Goal: Navigation & Orientation: Find specific page/section

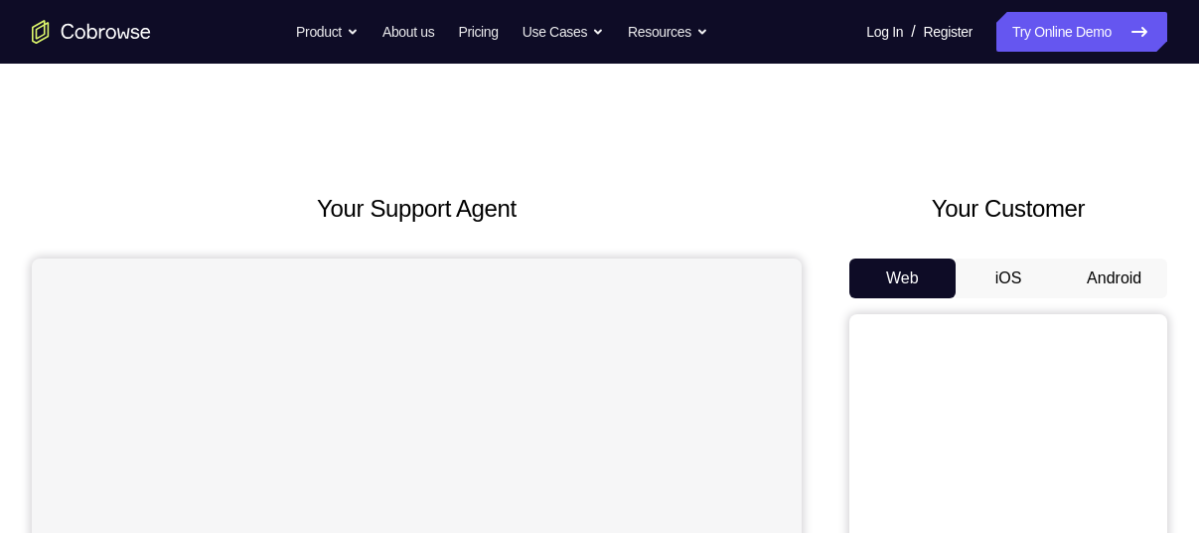
click at [1124, 275] on button "Android" at bounding box center [1114, 278] width 106 height 40
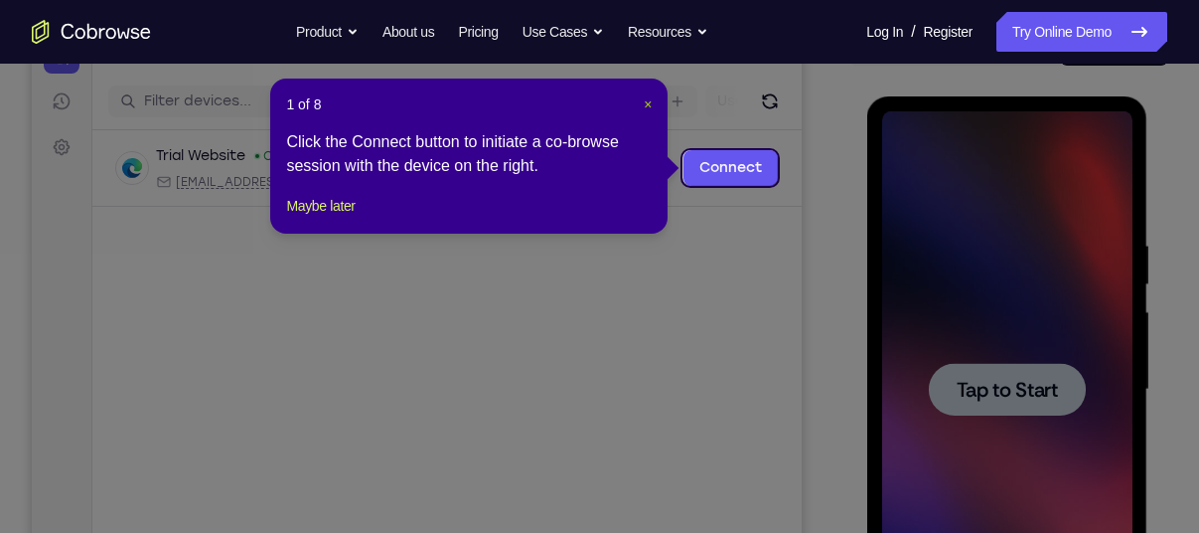
click at [650, 96] on span "×" at bounding box center [648, 104] width 8 height 16
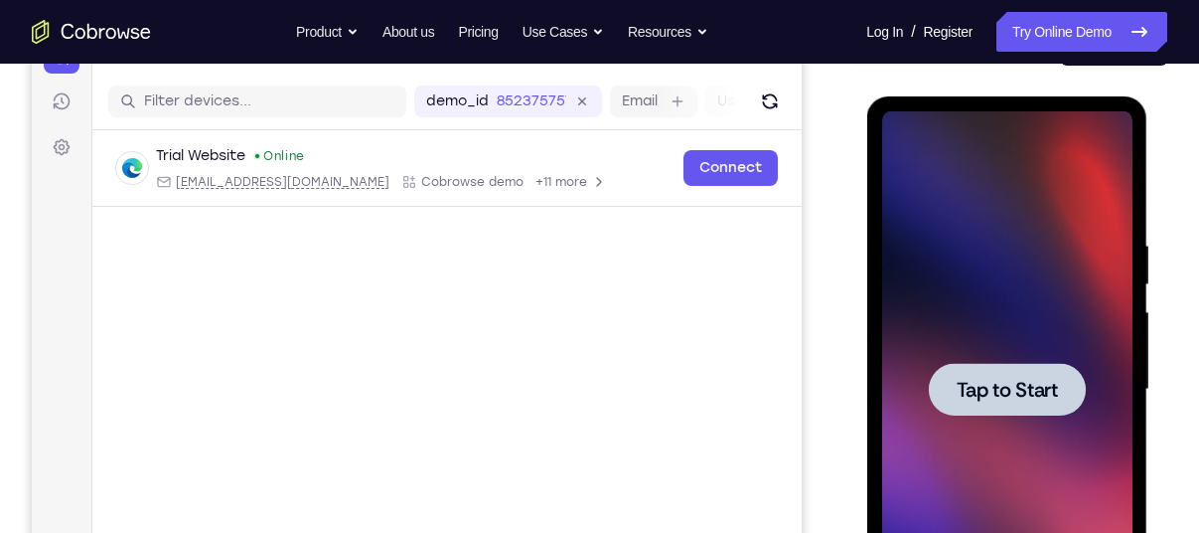
click at [1056, 390] on span "Tap to Start" at bounding box center [1006, 390] width 101 height 20
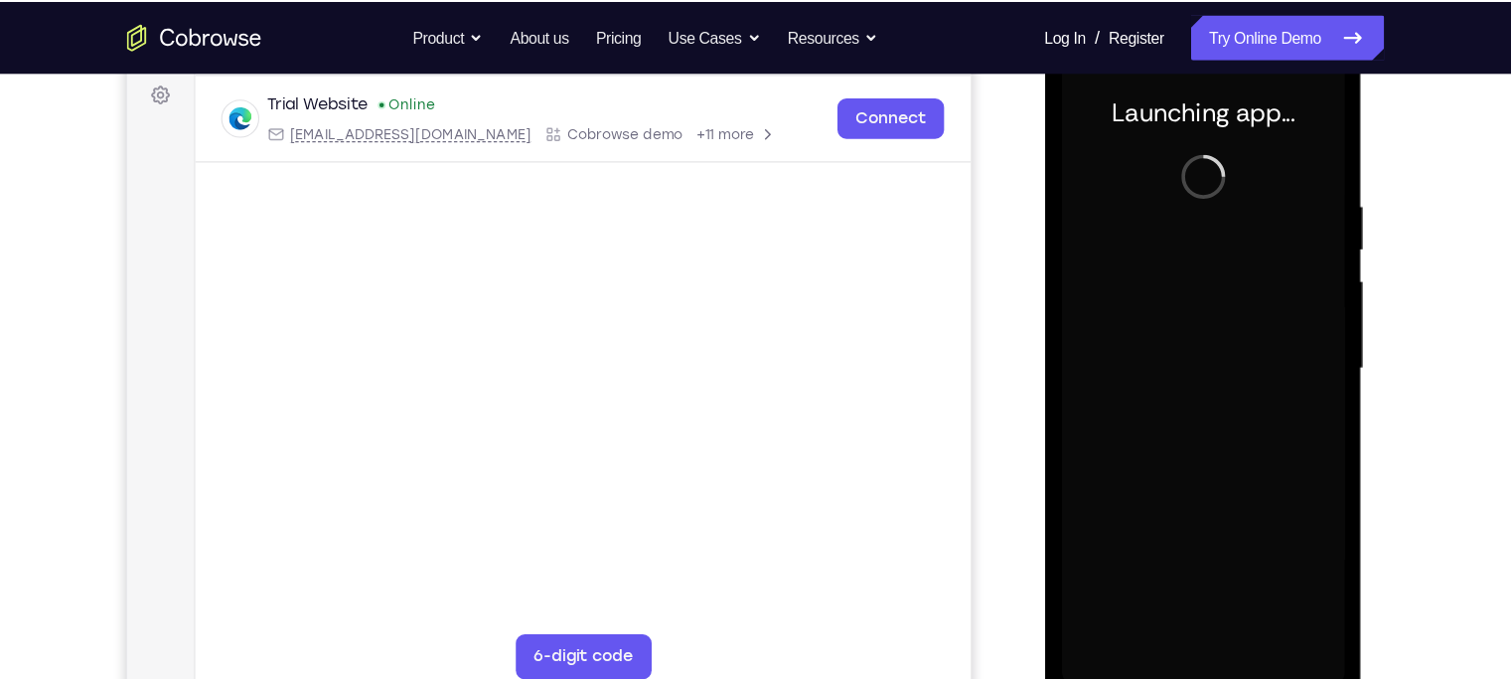
scroll to position [297, 0]
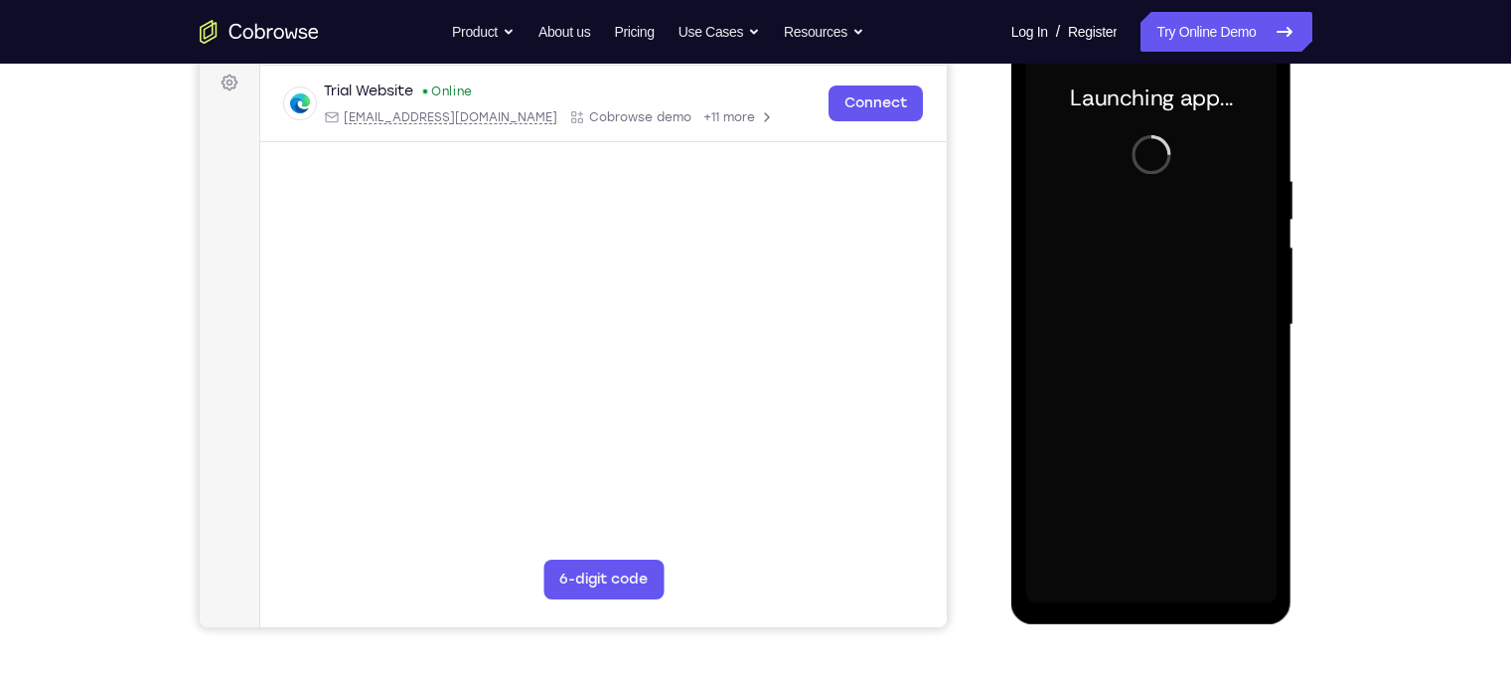
drag, startPoint x: 206, startPoint y: 59, endPoint x: 982, endPoint y: 261, distance: 802.0
click at [982, 261] on div "Your Support Agent Your Customer Web iOS Android" at bounding box center [756, 261] width 1113 height 734
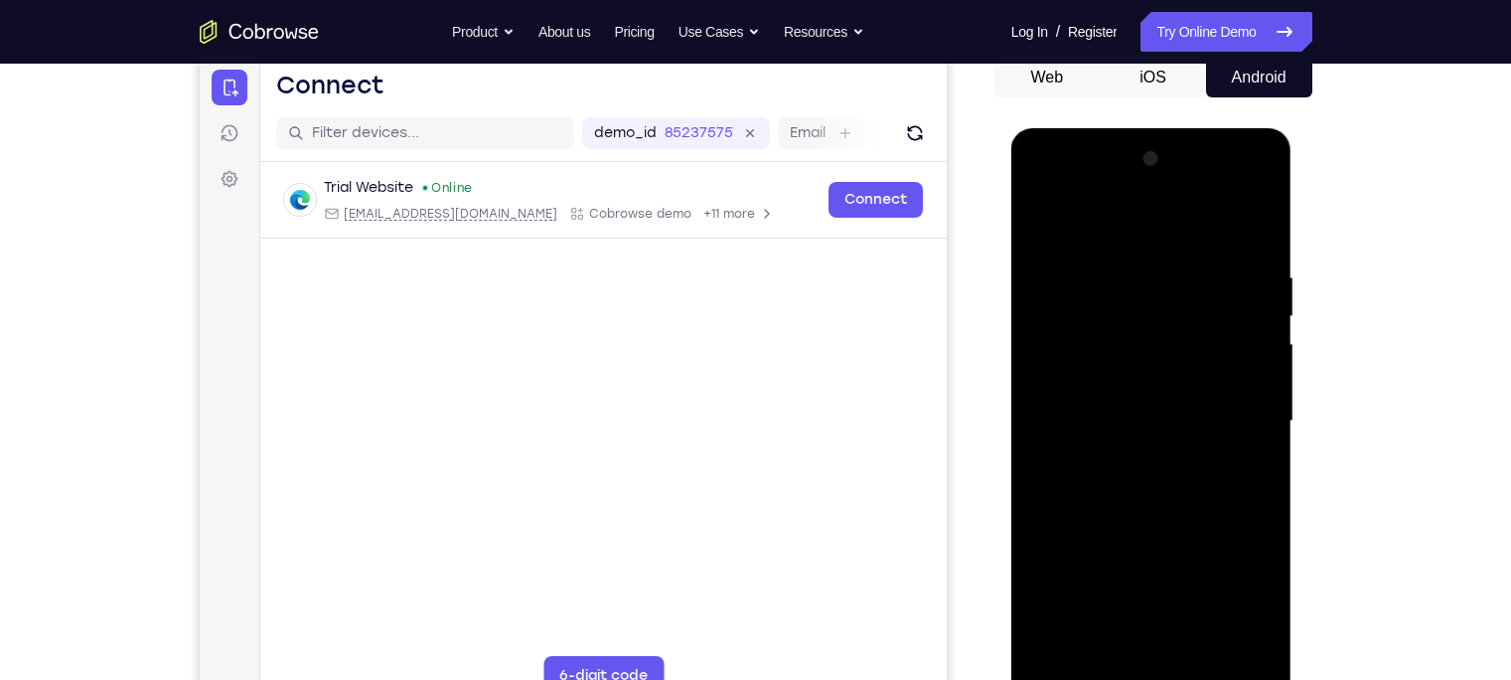
scroll to position [267, 0]
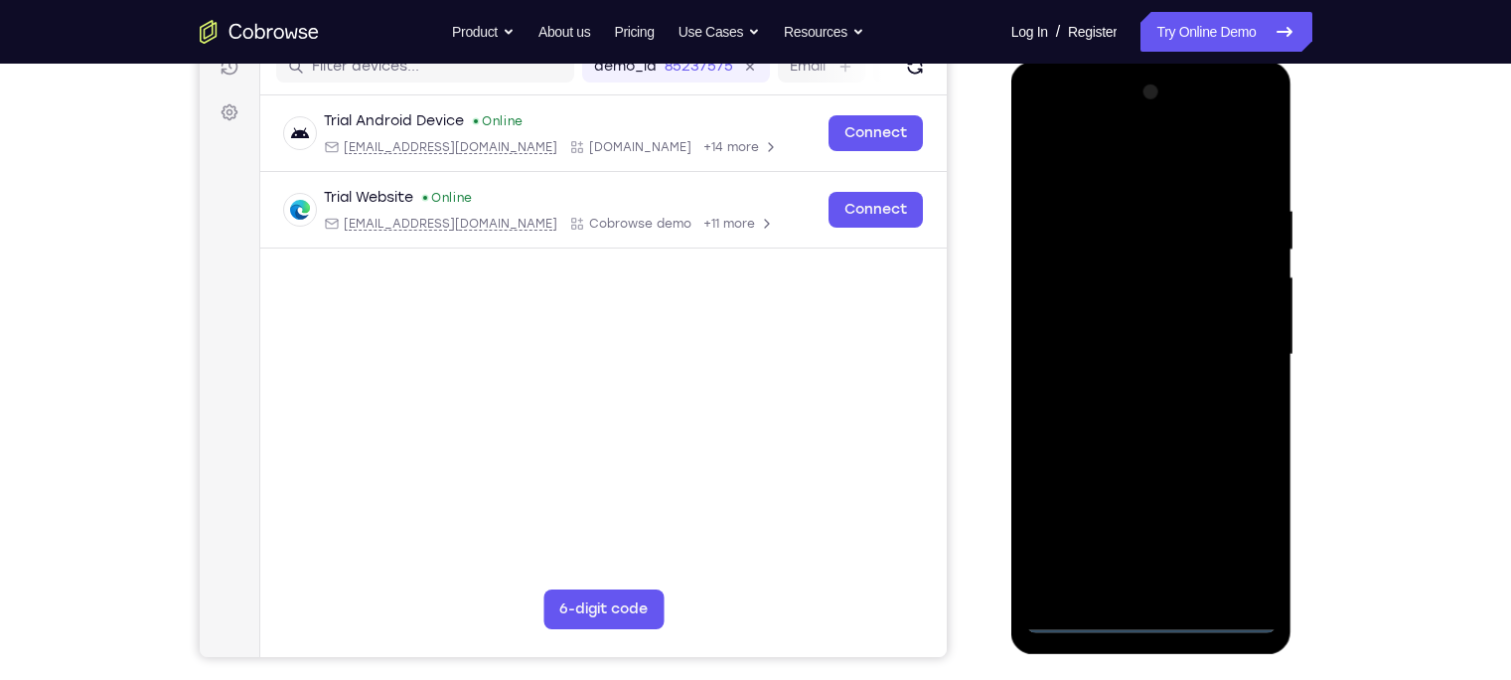
click at [1153, 532] on div at bounding box center [1151, 355] width 250 height 556
click at [1198, 526] on div at bounding box center [1151, 355] width 250 height 556
click at [1130, 157] on div at bounding box center [1151, 355] width 250 height 556
click at [1198, 340] on div at bounding box center [1151, 355] width 250 height 556
click at [1125, 388] on div at bounding box center [1151, 355] width 250 height 556
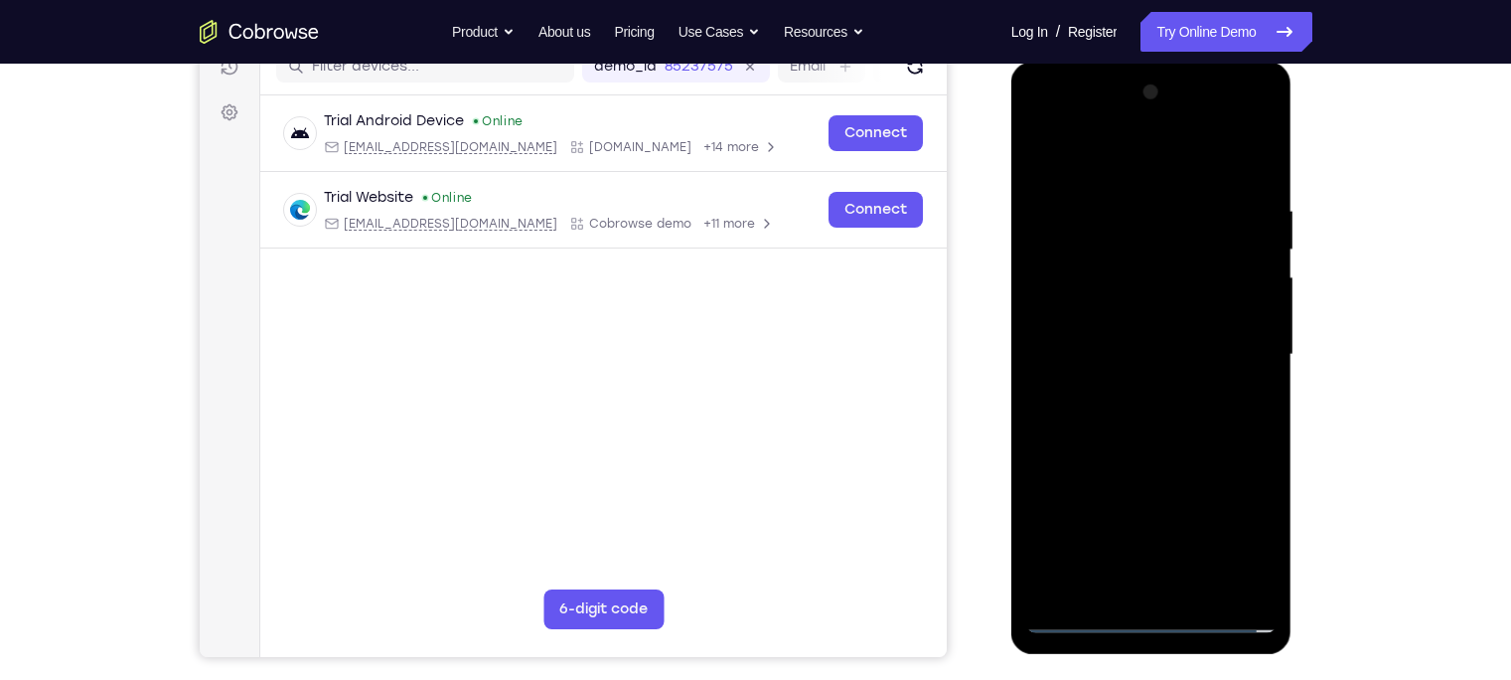
click at [1128, 340] on div at bounding box center [1151, 355] width 250 height 556
click at [1140, 312] on div at bounding box center [1151, 355] width 250 height 556
click at [1136, 360] on div at bounding box center [1151, 355] width 250 height 556
drag, startPoint x: 1088, startPoint y: 171, endPoint x: 1406, endPoint y: 155, distance: 318.3
click at [1198, 155] on html "Online web based iOS Simulators and Android Emulators. Run iPhone, iPad, Mobile…" at bounding box center [1152, 360] width 283 height 596
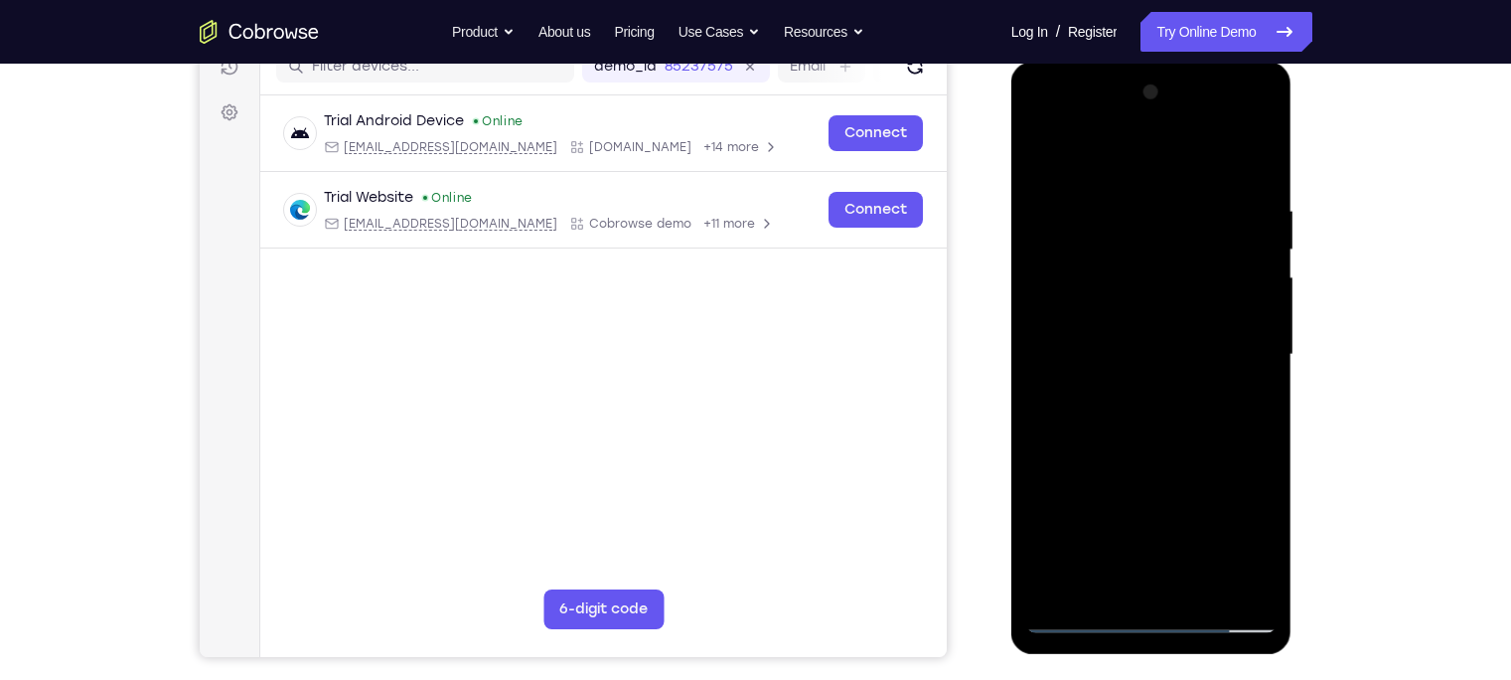
click at [1198, 177] on div at bounding box center [1151, 355] width 250 height 556
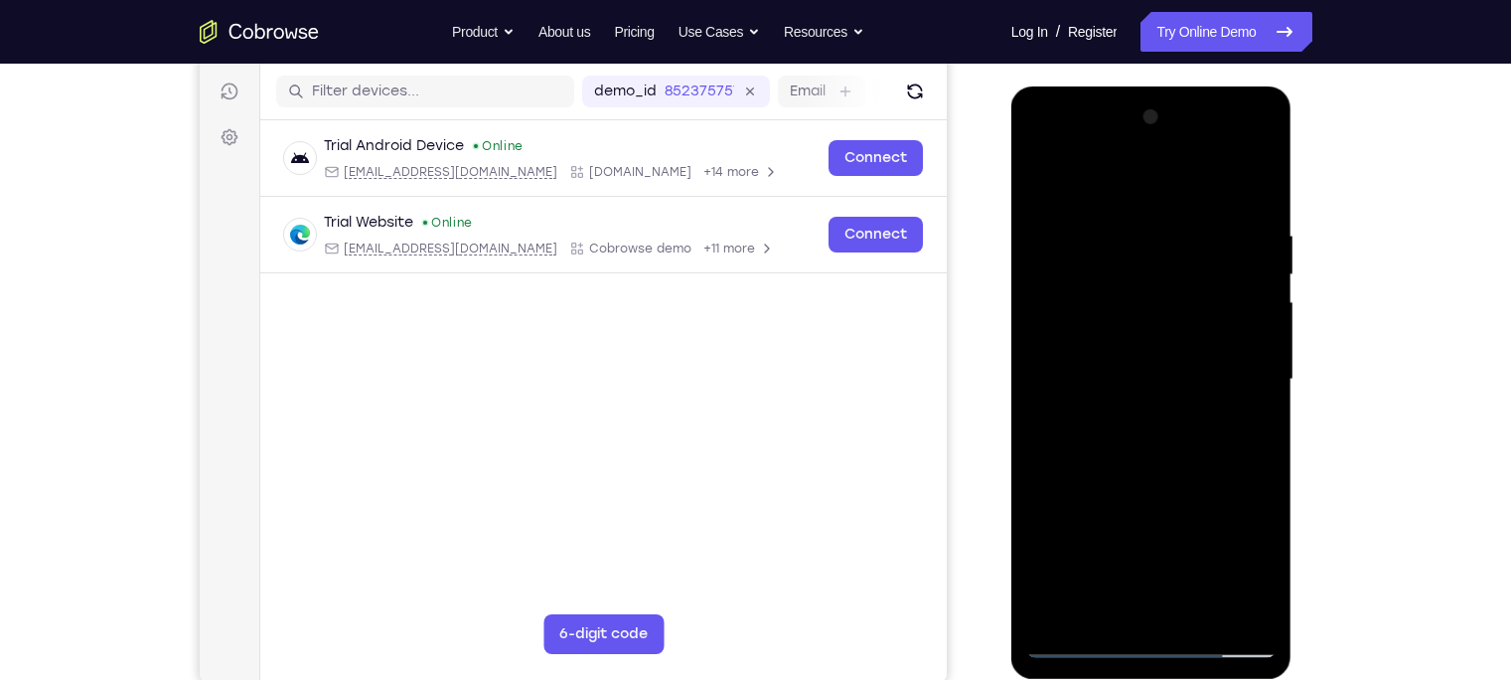
scroll to position [242, 0]
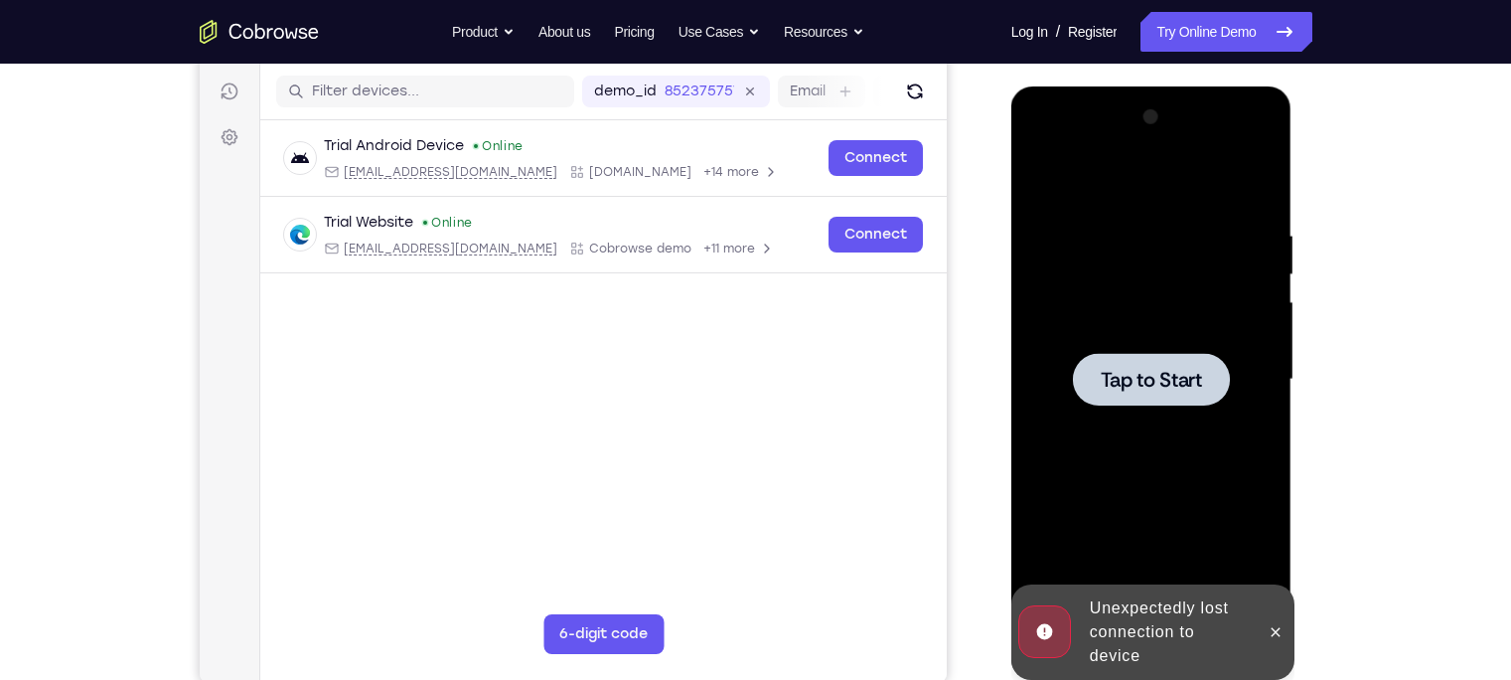
click at [1169, 382] on span "Tap to Start" at bounding box center [1151, 380] width 101 height 20
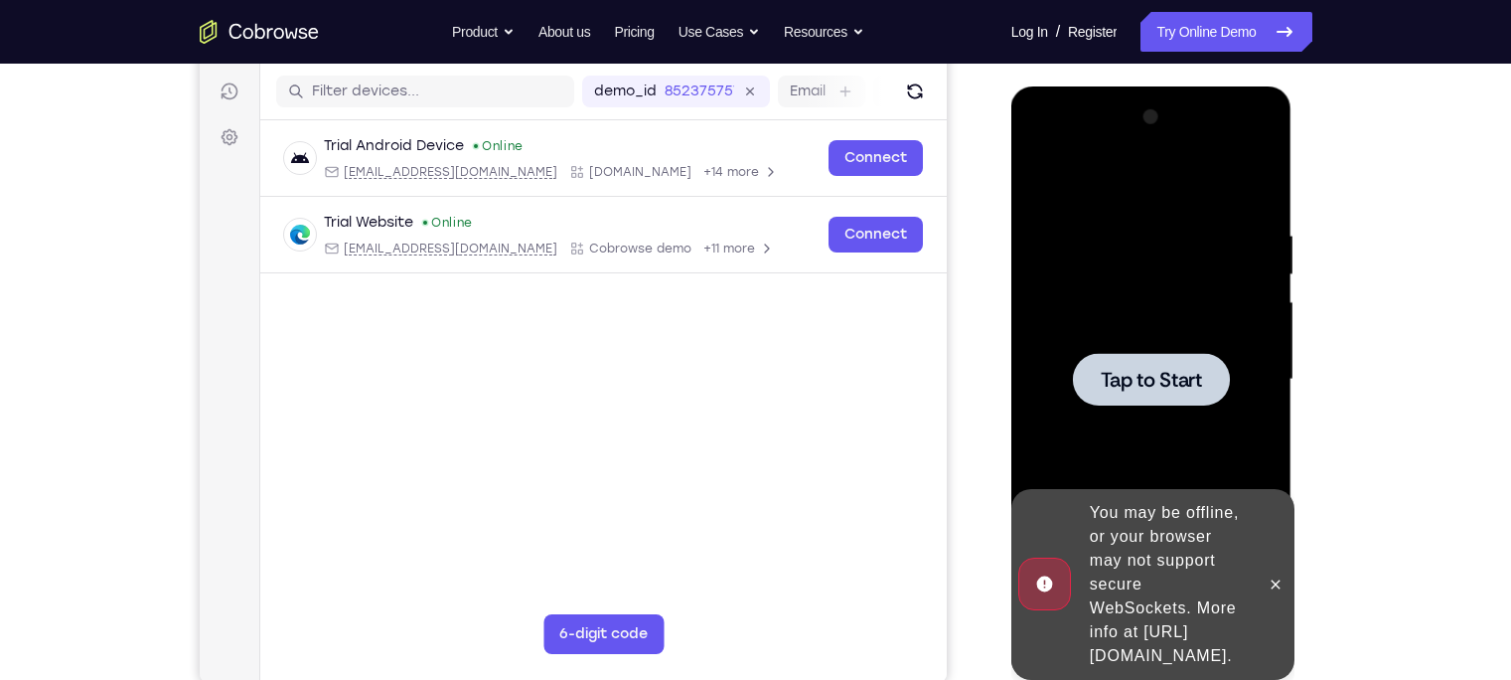
click at [1158, 361] on div at bounding box center [1151, 379] width 157 height 53
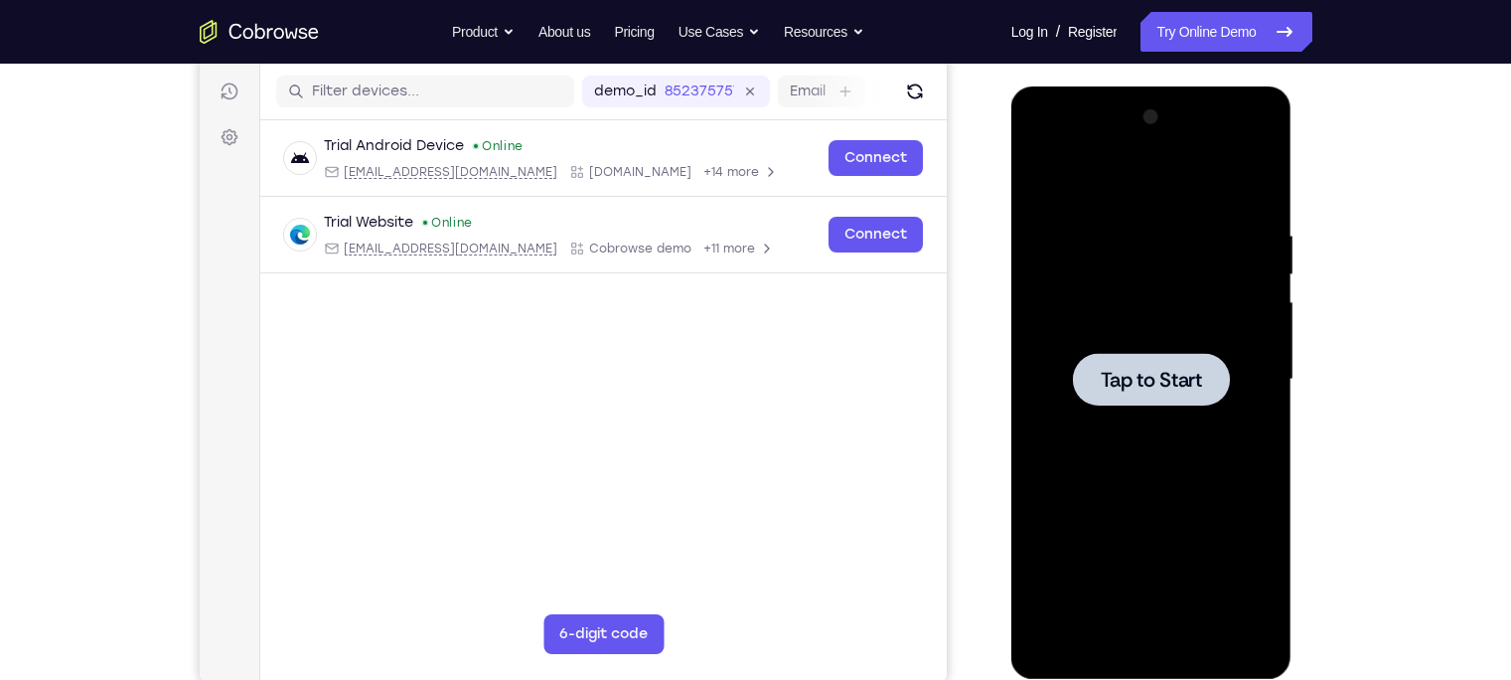
click at [1182, 385] on span "Tap to Start" at bounding box center [1151, 380] width 101 height 20
click at [1120, 316] on div at bounding box center [1151, 379] width 250 height 556
click at [1127, 374] on span "Tap to Start" at bounding box center [1151, 380] width 101 height 20
click at [1198, 407] on div "Tap to Start" at bounding box center [1151, 382] width 281 height 592
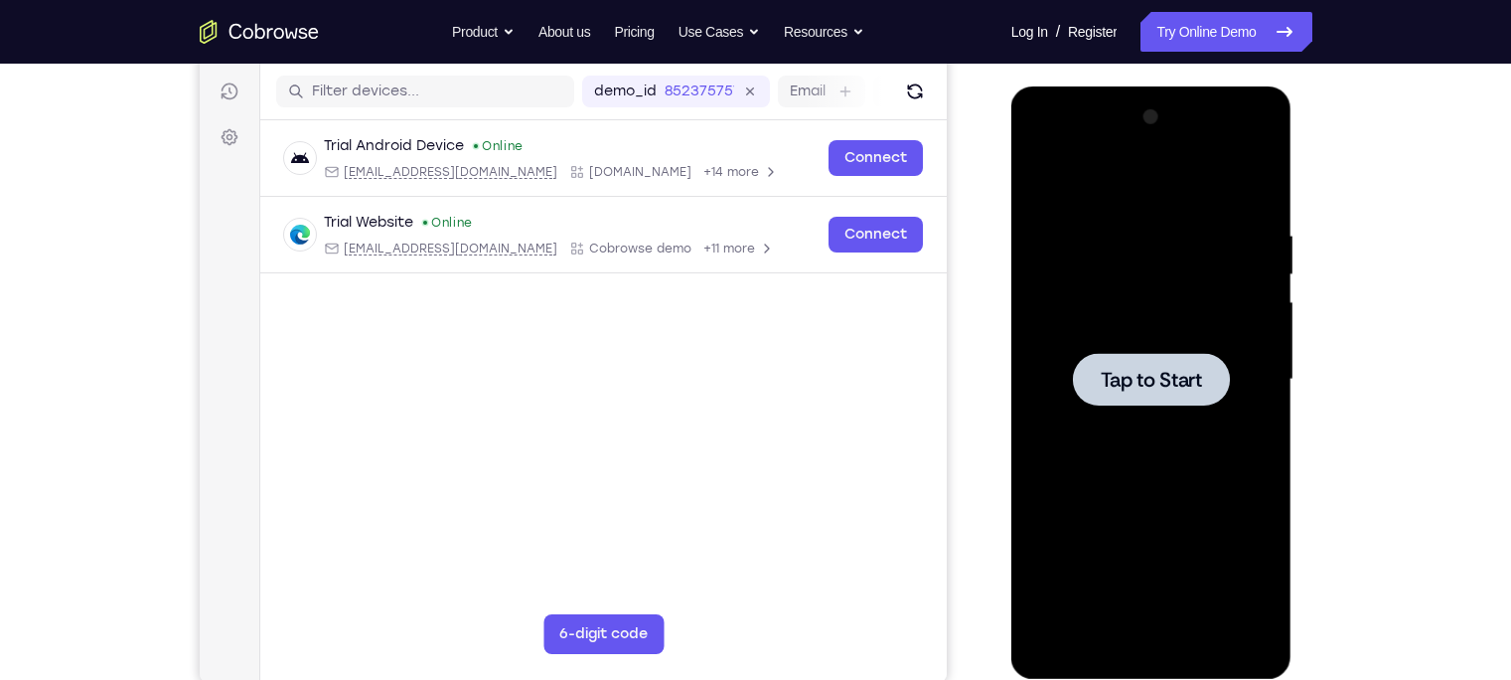
click at [1157, 341] on div at bounding box center [1151, 379] width 250 height 556
click at [1143, 362] on div at bounding box center [1151, 379] width 157 height 53
click at [1198, 248] on div "Tap to Start" at bounding box center [1152, 384] width 283 height 596
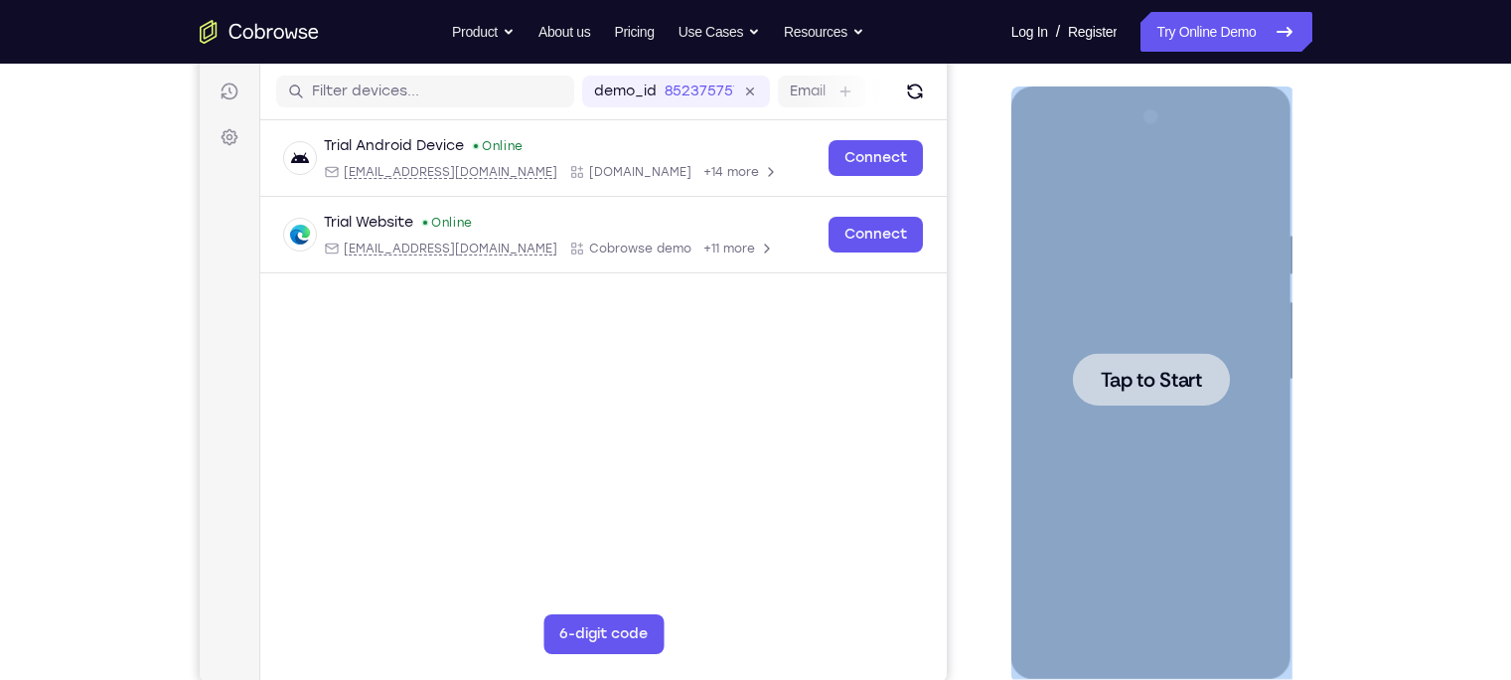
drag, startPoint x: 1293, startPoint y: 248, endPoint x: 1270, endPoint y: 262, distance: 26.8
click at [1198, 262] on div "Tap to Start" at bounding box center [1152, 384] width 283 height 596
drag, startPoint x: 1270, startPoint y: 262, endPoint x: 1218, endPoint y: 287, distance: 57.3
click at [1198, 287] on div at bounding box center [1151, 379] width 250 height 556
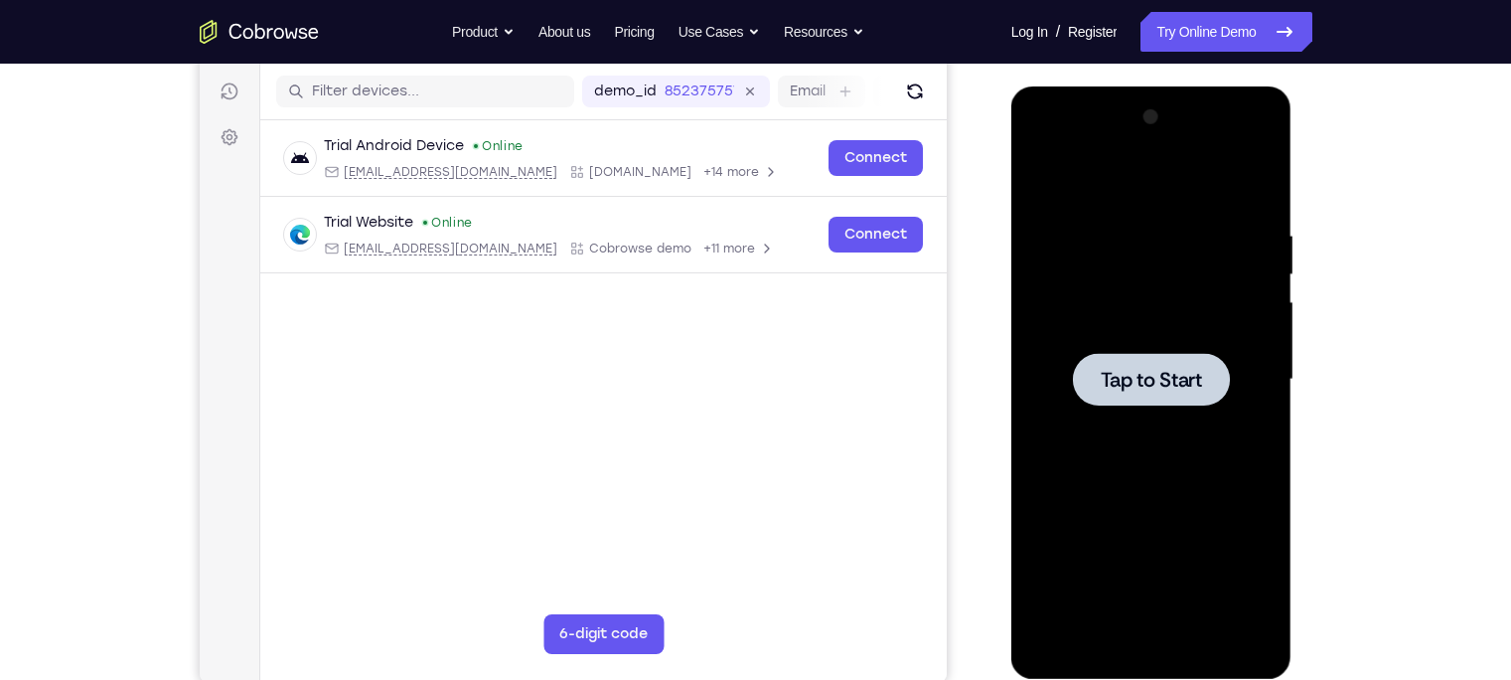
click at [1198, 287] on div at bounding box center [1151, 379] width 250 height 556
click at [1154, 380] on span "Tap to Start" at bounding box center [1151, 380] width 101 height 20
click at [1083, 364] on div at bounding box center [1151, 379] width 157 height 53
click at [1143, 395] on div at bounding box center [1151, 379] width 157 height 53
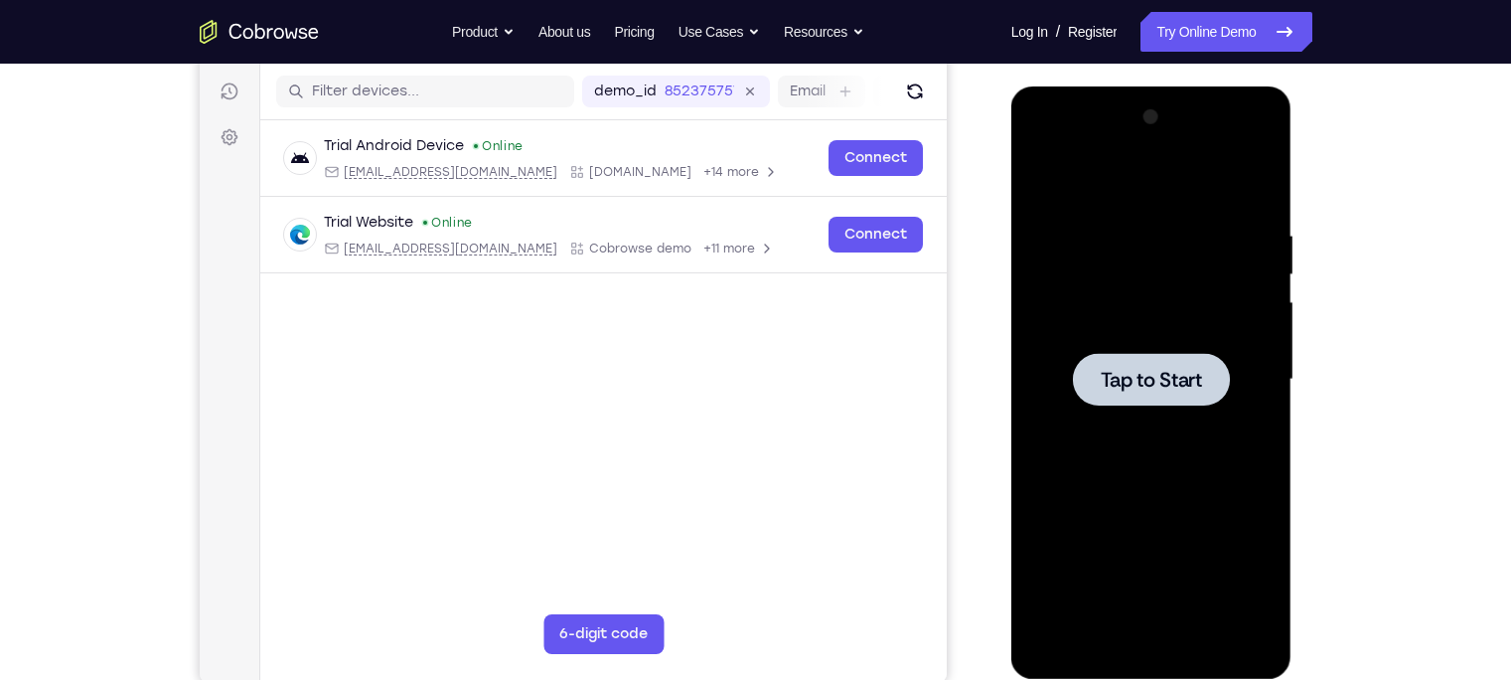
scroll to position [0, 0]
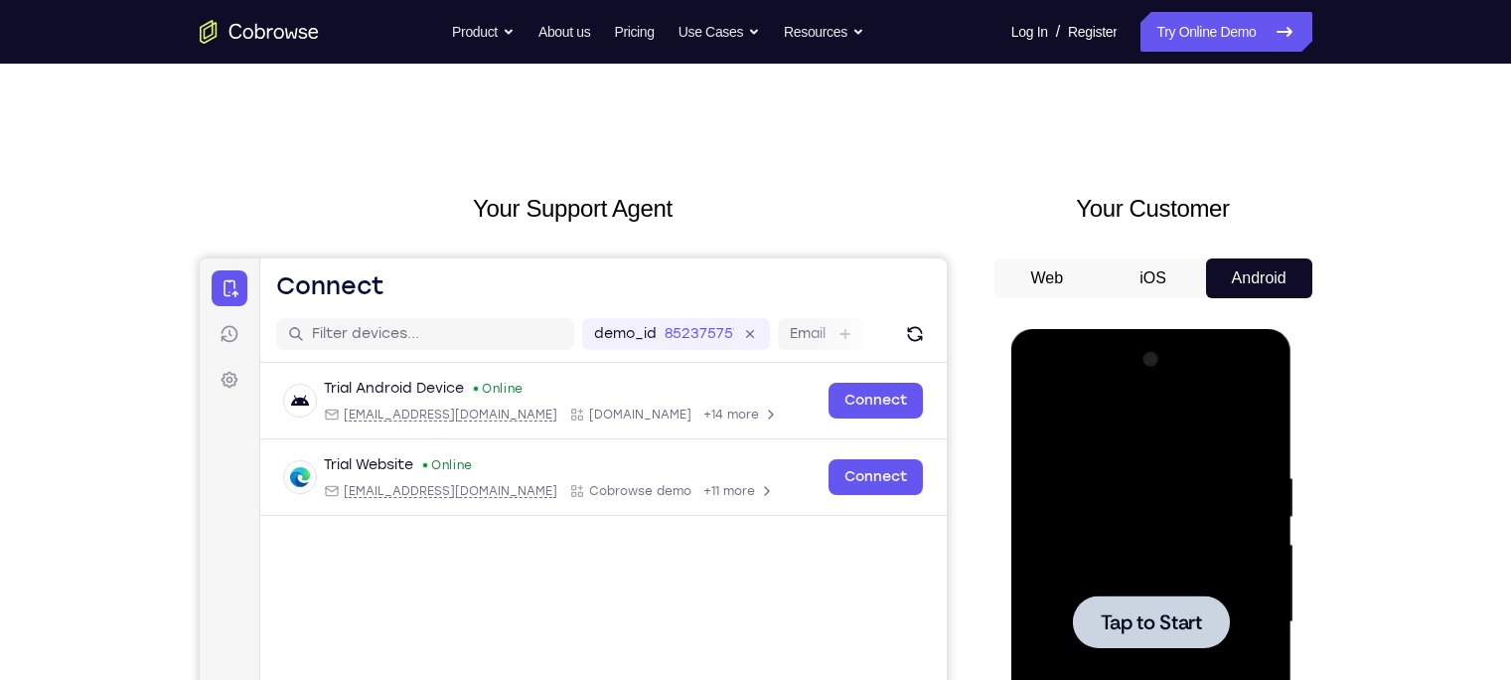
click at [1174, 532] on div at bounding box center [1151, 622] width 250 height 556
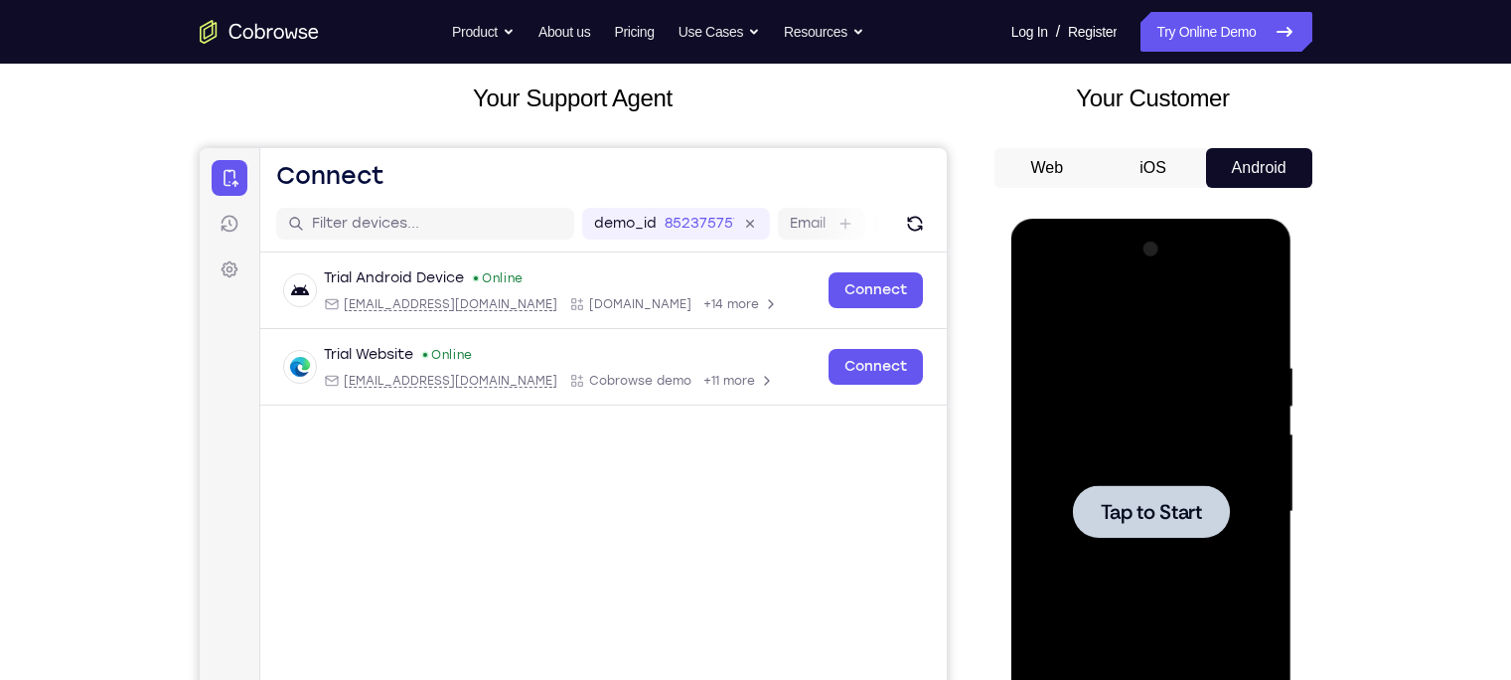
scroll to position [113, 0]
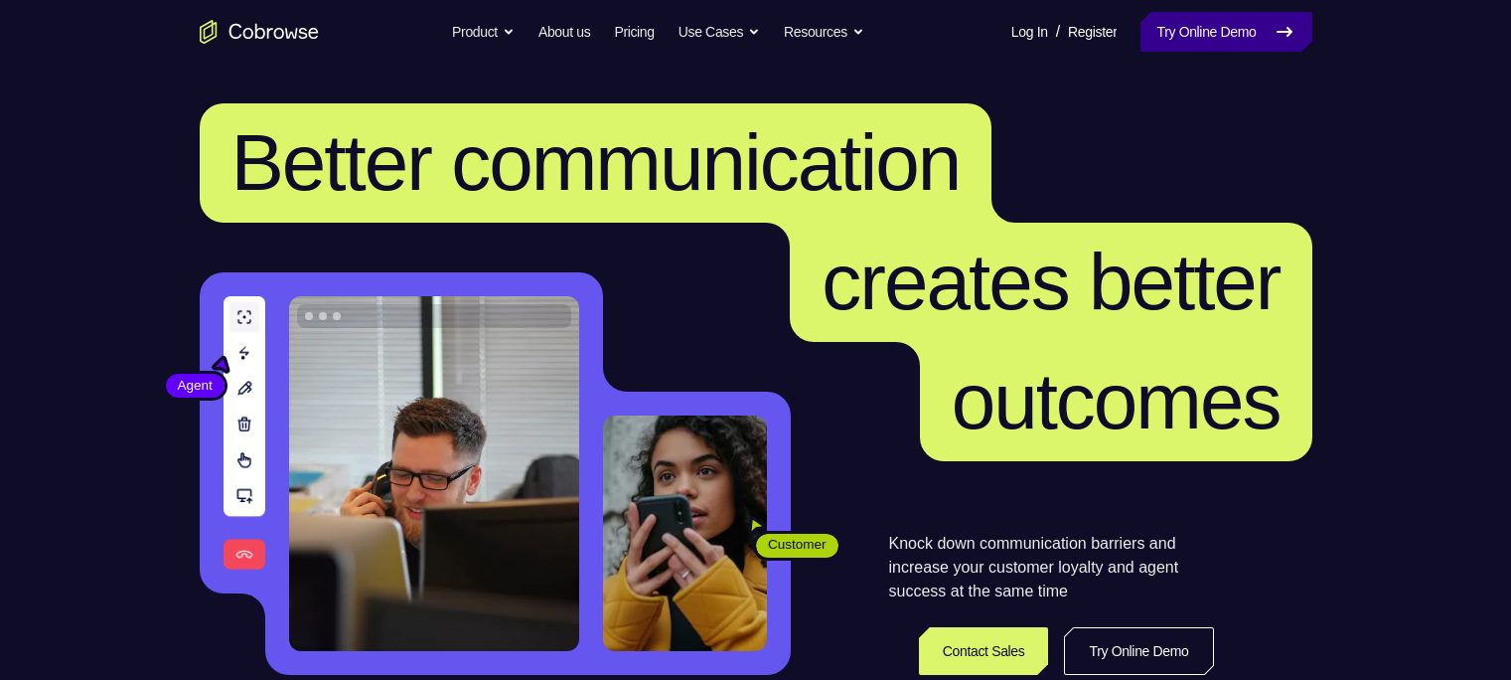
click at [1209, 20] on link "Try Online Demo" at bounding box center [1226, 32] width 171 height 40
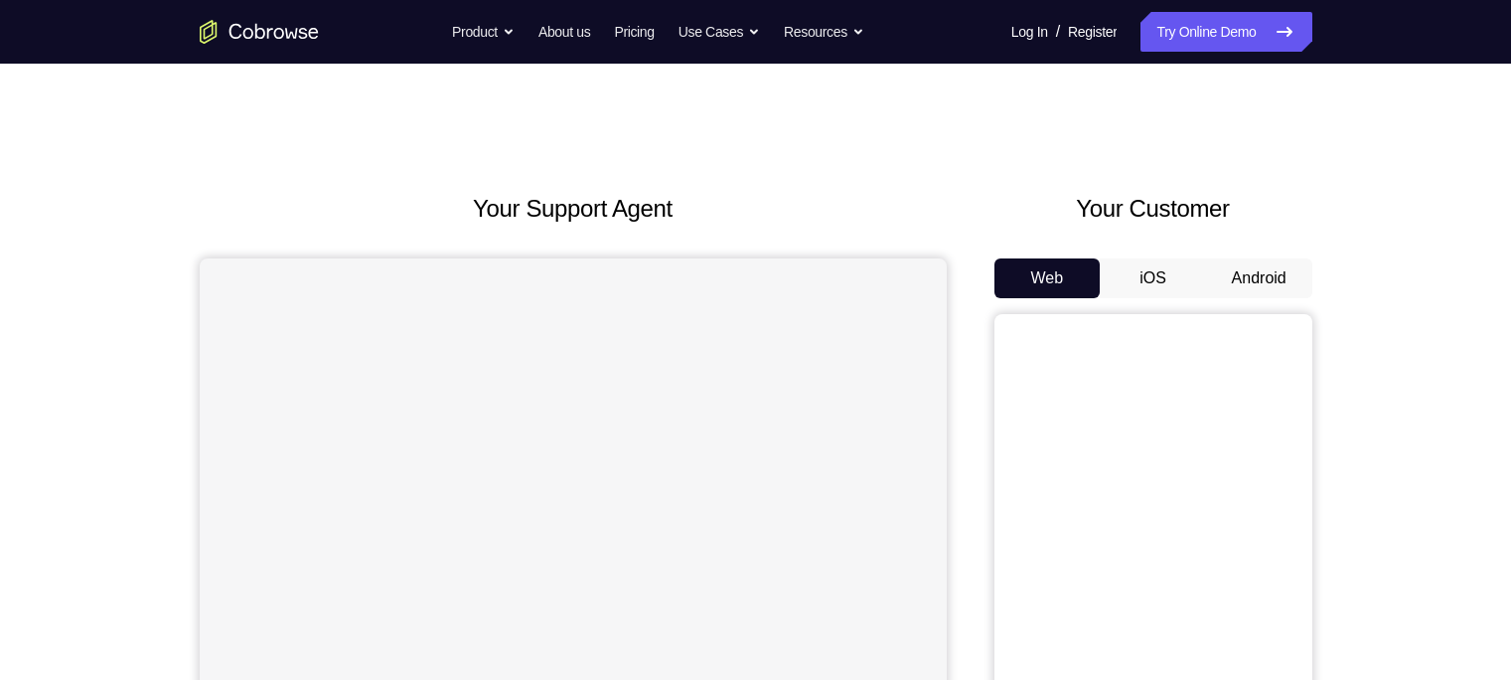
click at [1231, 277] on button "Android" at bounding box center [1259, 278] width 106 height 40
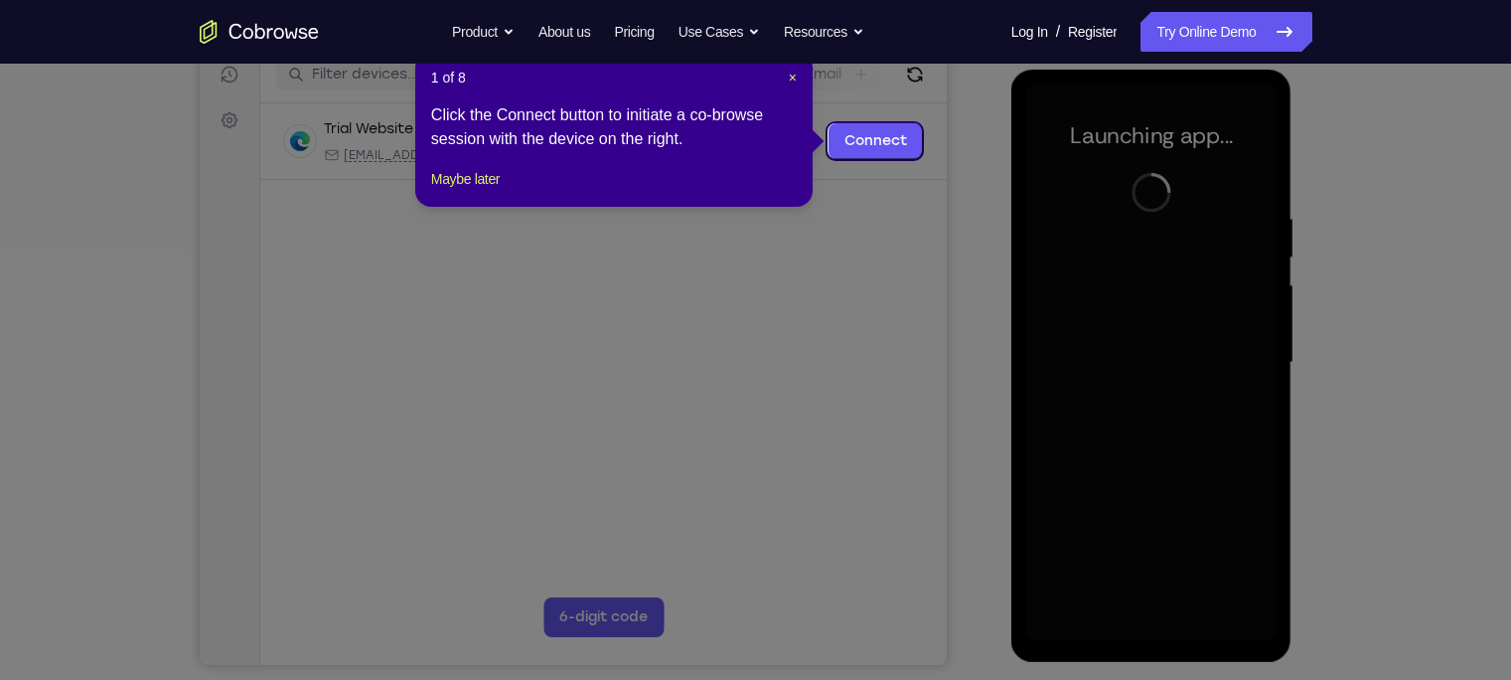
click at [785, 78] on header "1 of 8 ×" at bounding box center [614, 78] width 366 height 20
click at [799, 78] on div "1 of 8 × Click the Connect button to initiate a co-browse session with the devi…" at bounding box center [613, 129] width 397 height 155
click at [794, 78] on span "×" at bounding box center [793, 78] width 8 height 16
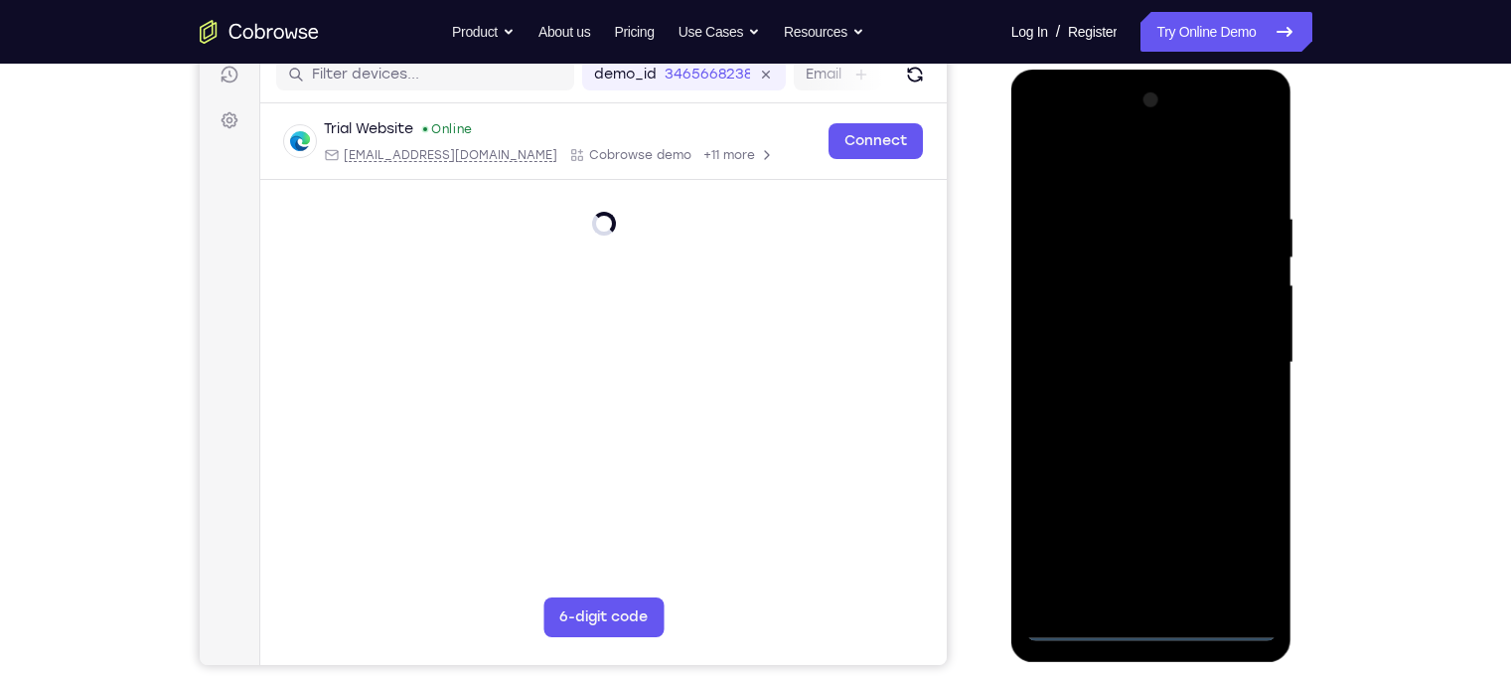
click at [1141, 624] on div at bounding box center [1151, 362] width 250 height 556
click at [1151, 629] on div at bounding box center [1151, 362] width 250 height 556
click at [1242, 530] on div at bounding box center [1151, 362] width 250 height 556
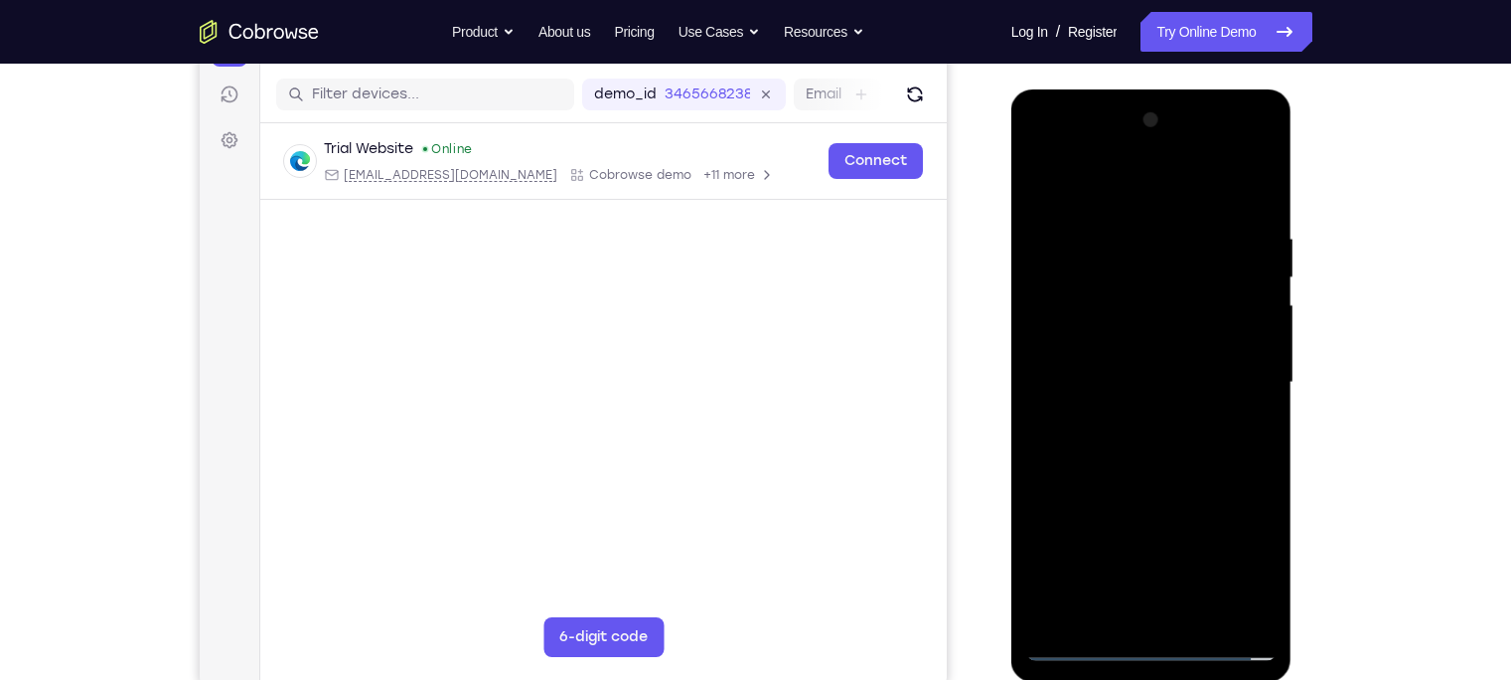
scroll to position [237, 0]
click at [1157, 647] on div at bounding box center [1151, 384] width 250 height 556
click at [1253, 557] on div at bounding box center [1151, 384] width 250 height 556
click at [1131, 238] on div at bounding box center [1151, 384] width 250 height 556
click at [1107, 303] on div at bounding box center [1151, 384] width 250 height 556
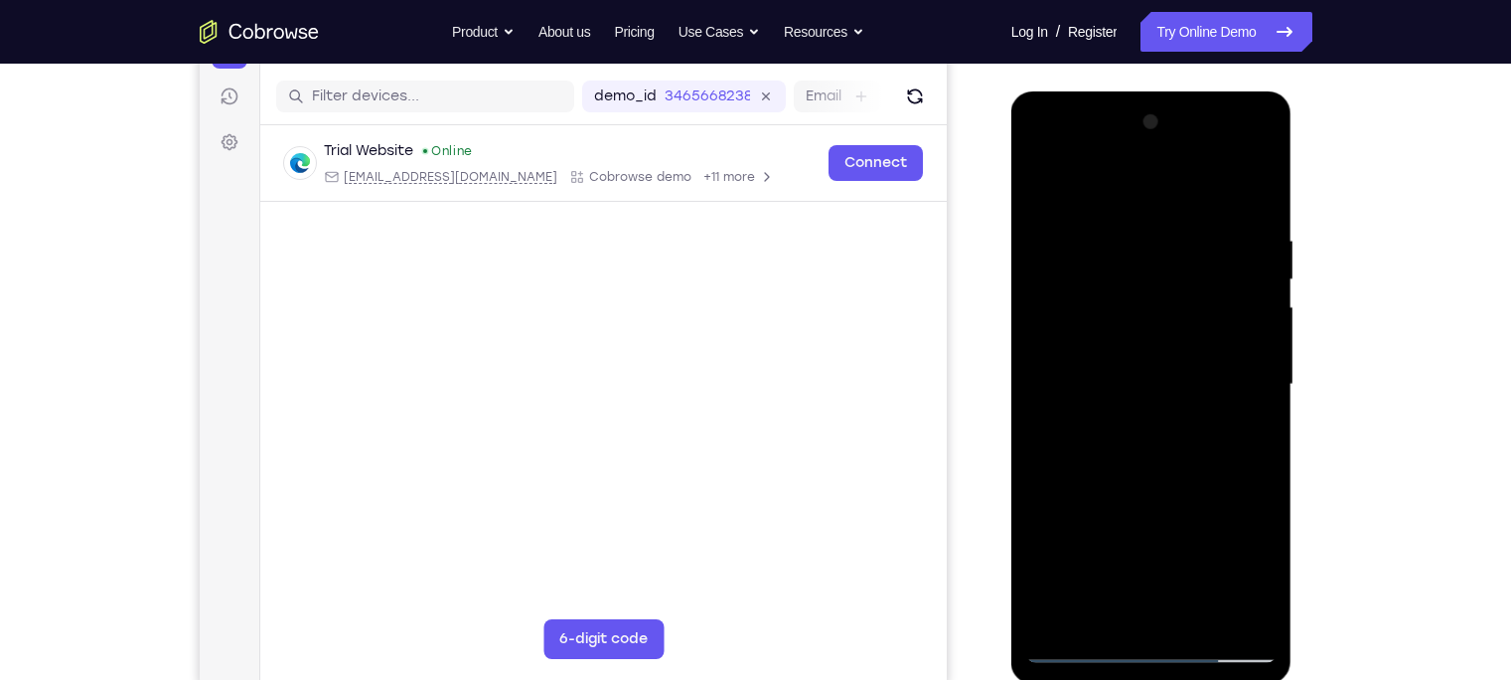
click at [1242, 150] on div at bounding box center [1151, 384] width 250 height 556
click at [1085, 148] on div at bounding box center [1151, 384] width 250 height 556
click at [1241, 388] on div at bounding box center [1151, 384] width 250 height 556
click at [1120, 421] on div at bounding box center [1151, 384] width 250 height 556
click at [1140, 421] on div at bounding box center [1151, 384] width 250 height 556
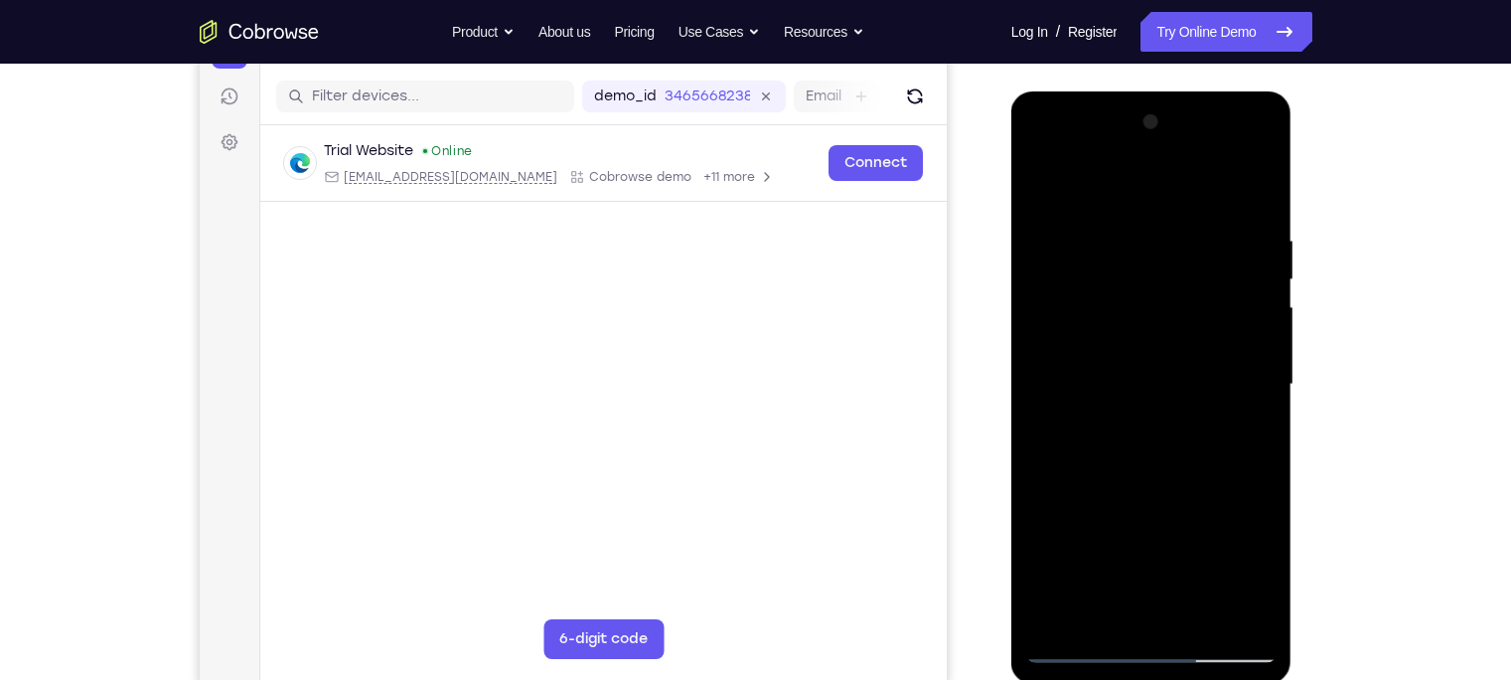
click at [1123, 363] on div at bounding box center [1151, 384] width 250 height 556
click at [1138, 330] on div at bounding box center [1151, 384] width 250 height 556
click at [1134, 385] on div at bounding box center [1151, 384] width 250 height 556
click at [1258, 219] on div at bounding box center [1151, 384] width 250 height 556
drag, startPoint x: 1197, startPoint y: 512, endPoint x: 1199, endPoint y: 209, distance: 303.0
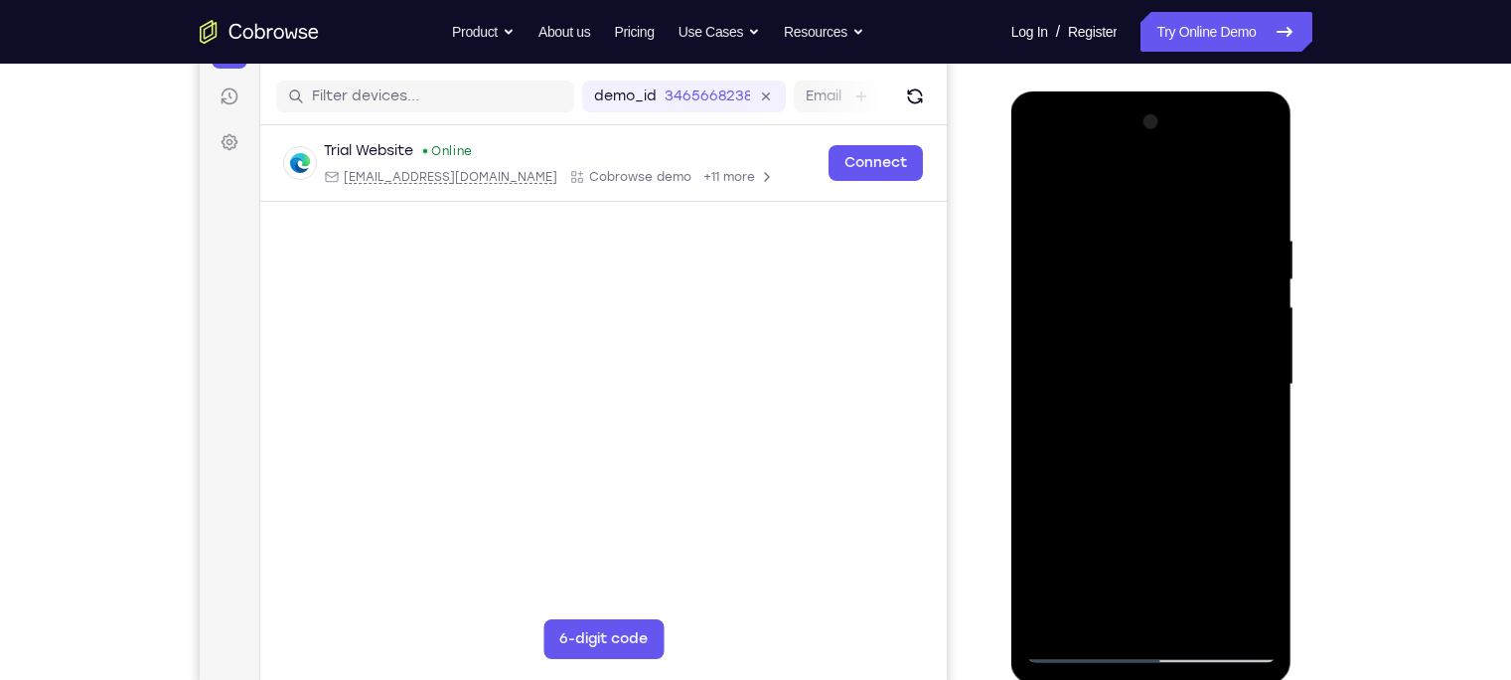
click at [1199, 209] on div at bounding box center [1151, 384] width 250 height 556
drag, startPoint x: 1069, startPoint y: 192, endPoint x: 1226, endPoint y: 184, distance: 157.2
click at [1226, 184] on div at bounding box center [1151, 384] width 250 height 556
drag, startPoint x: 1195, startPoint y: 519, endPoint x: 1193, endPoint y: 215, distance: 304.0
click at [1193, 215] on div at bounding box center [1151, 384] width 250 height 556
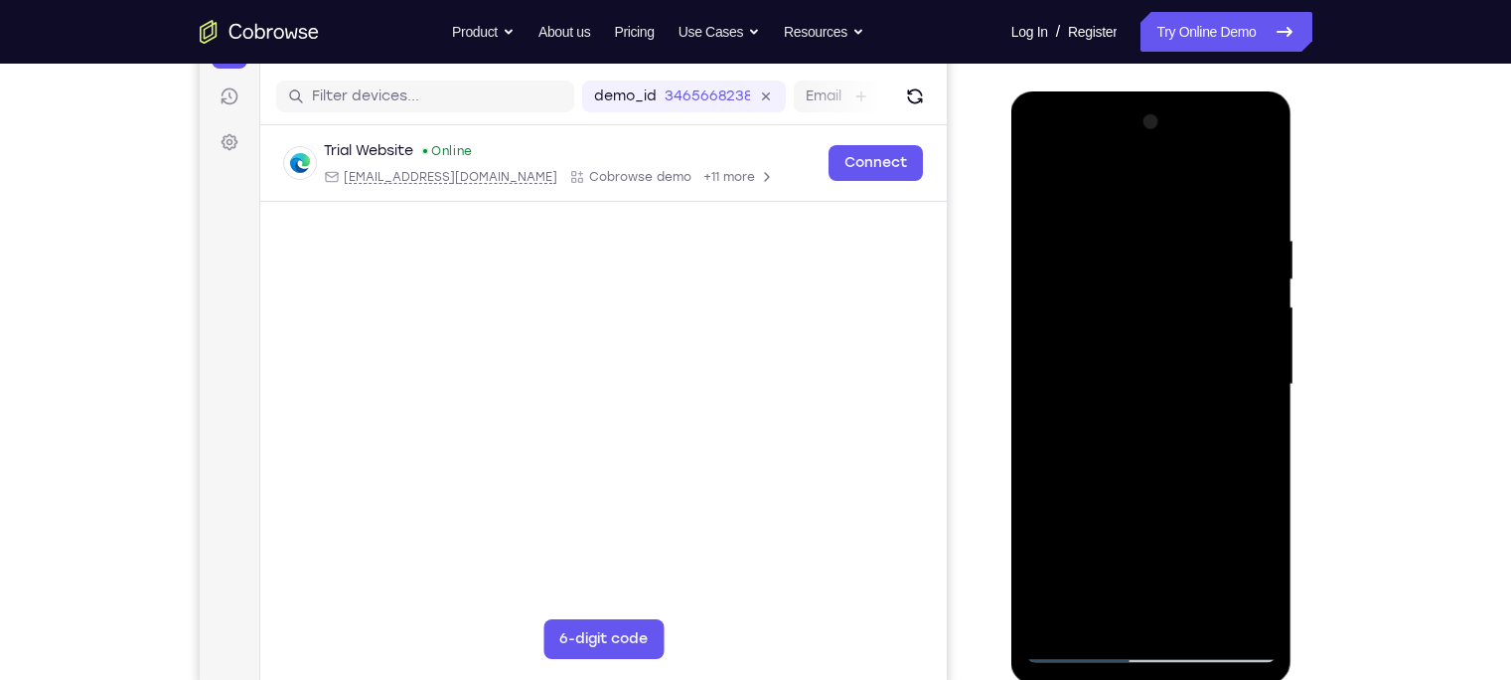
drag, startPoint x: 1118, startPoint y: 191, endPoint x: 2337, endPoint y: 261, distance: 1221.1
click at [1295, 171] on html "Online web based iOS Simulators and Android Emulators. Run iPhone, iPad, Mobile…" at bounding box center [1152, 389] width 283 height 596
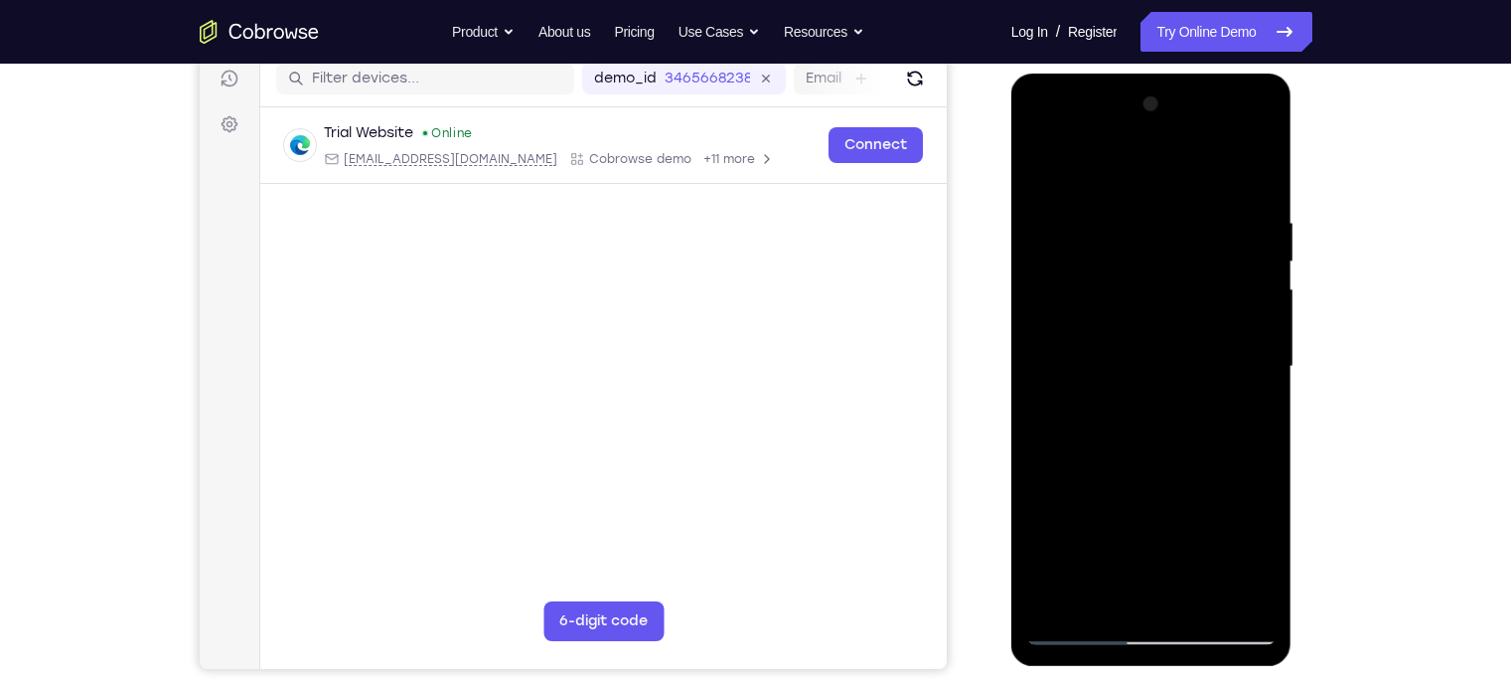
scroll to position [252, 0]
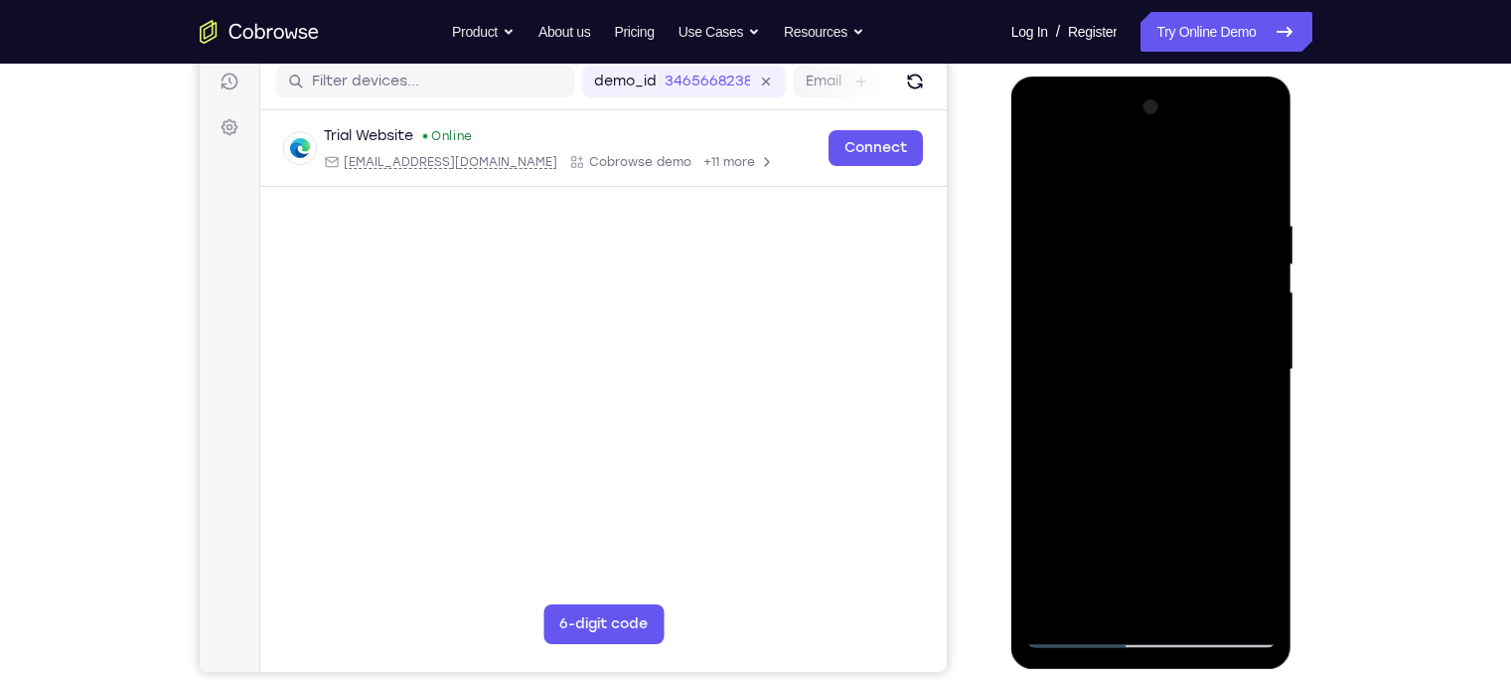
click at [1256, 165] on div at bounding box center [1151, 369] width 250 height 556
click at [1263, 168] on div at bounding box center [1151, 369] width 250 height 556
